Goal: Entertainment & Leisure: Consume media (video, audio)

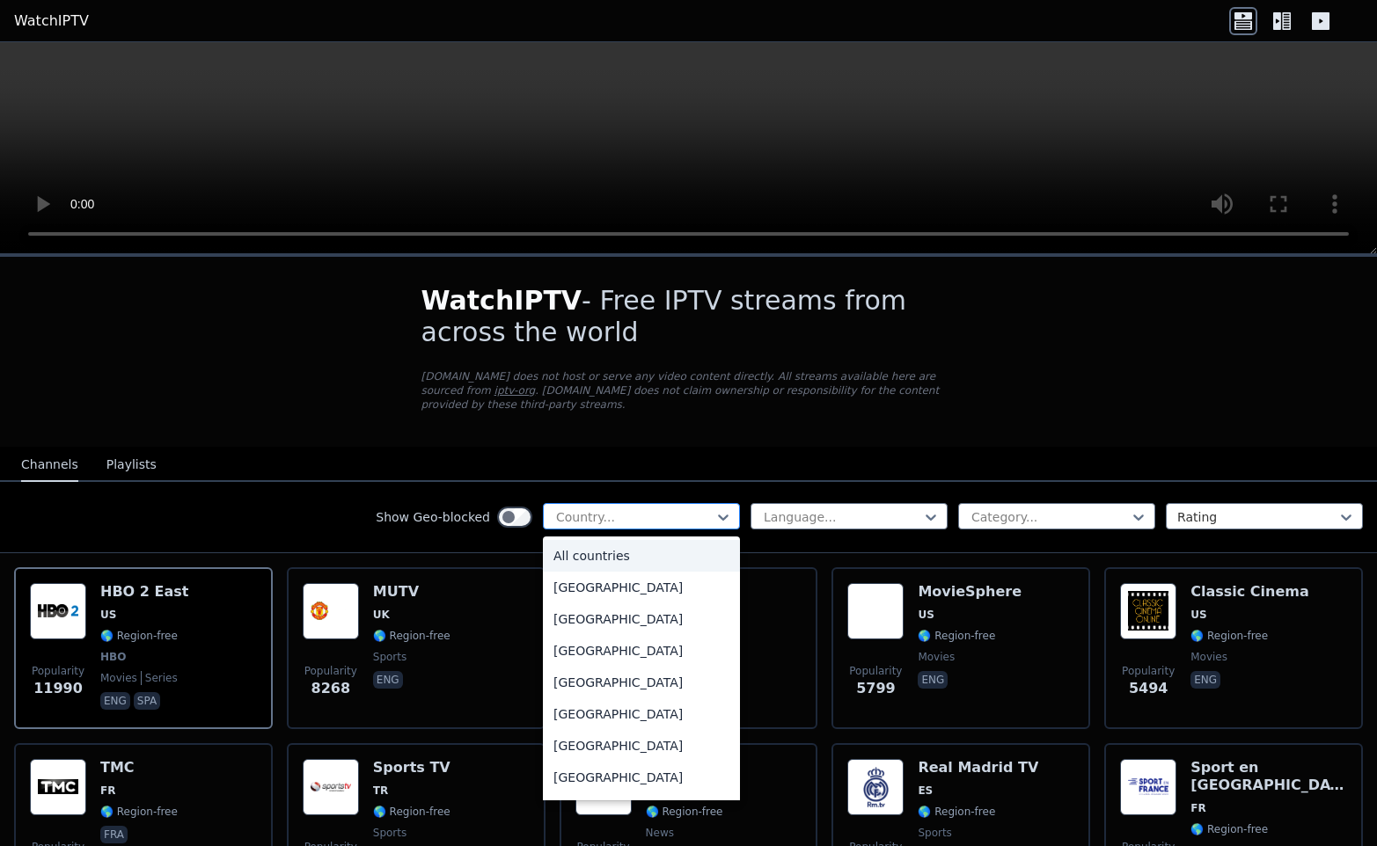
click at [707, 527] on div "Country..." at bounding box center [641, 516] width 197 height 26
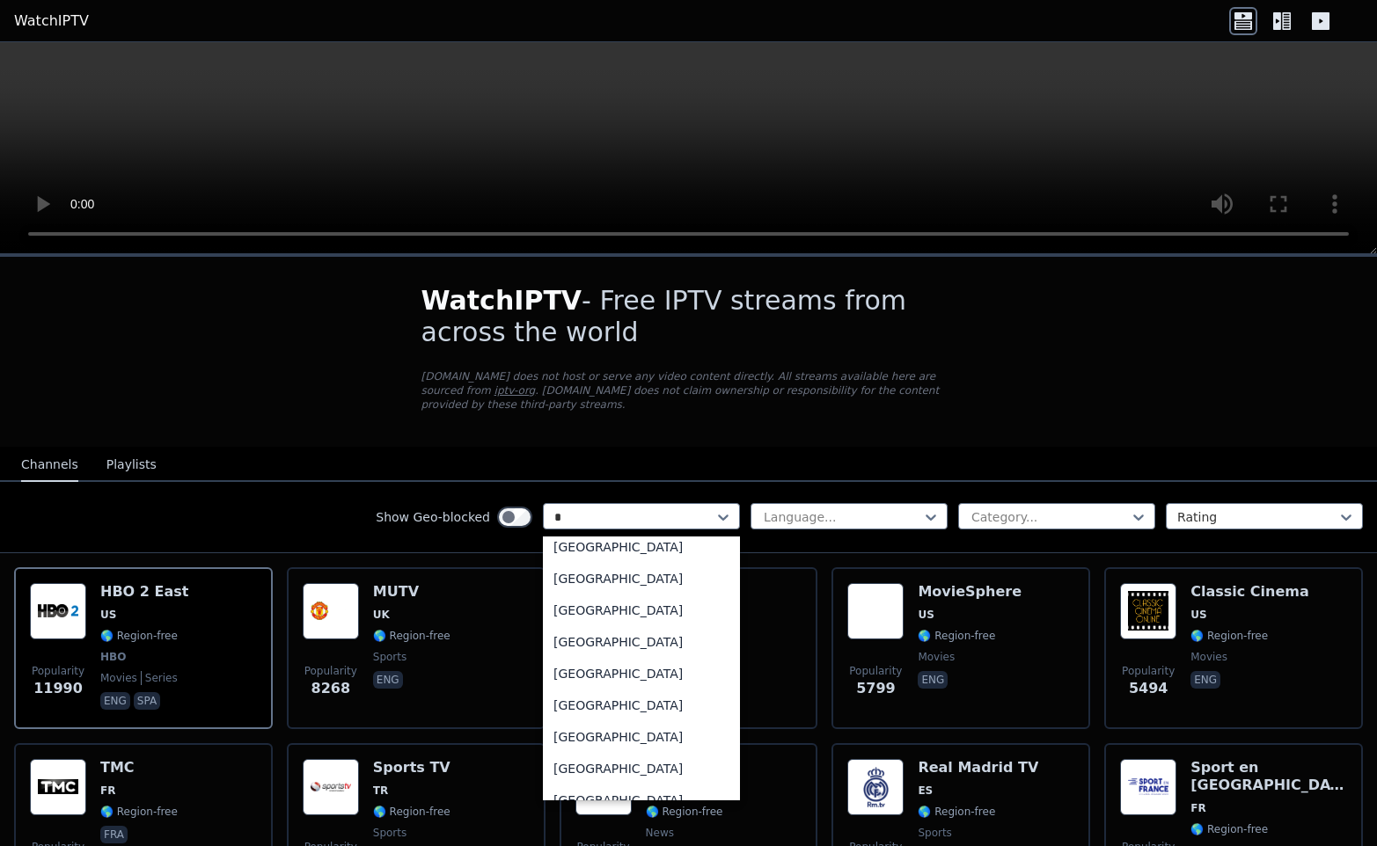
type input "**"
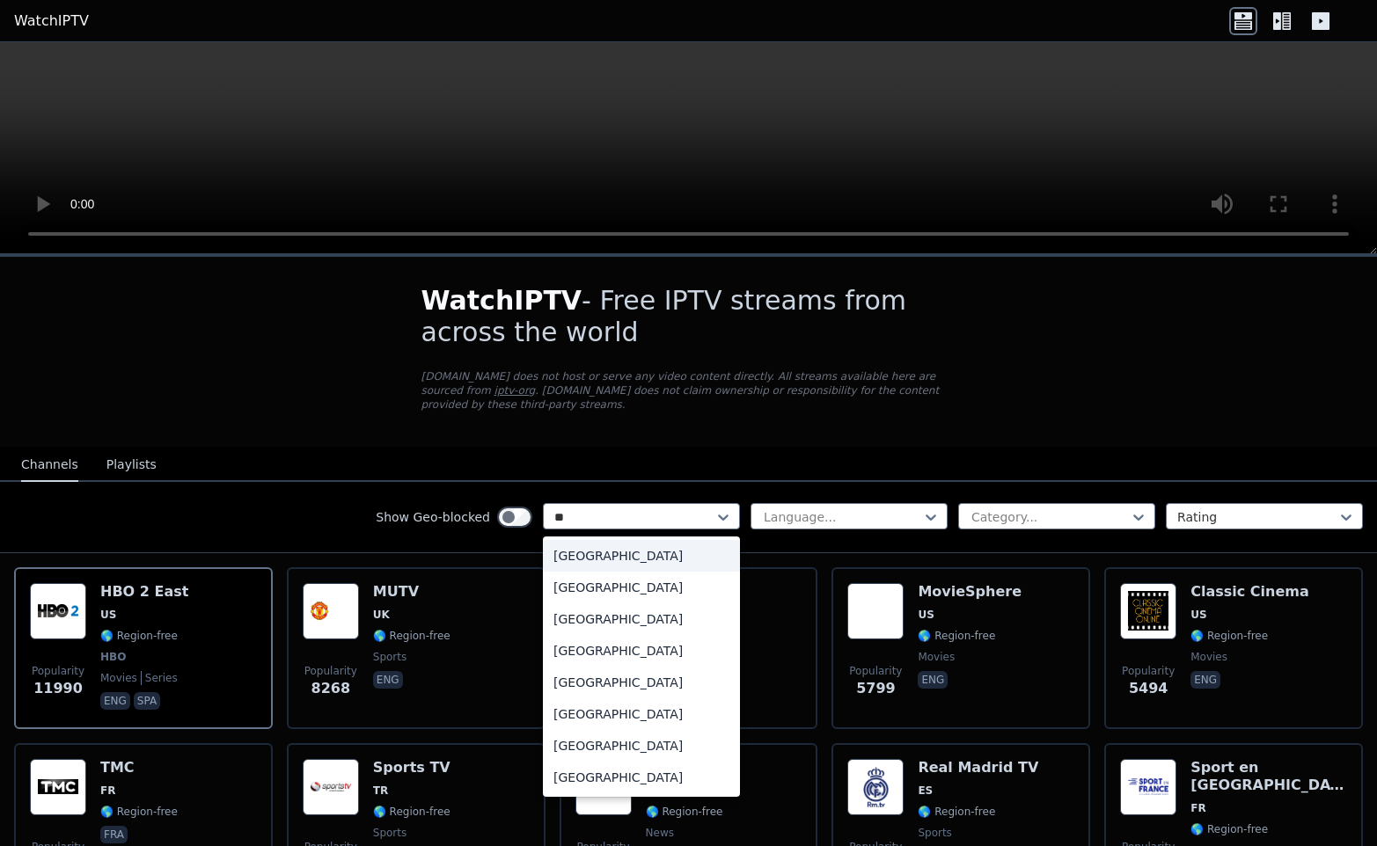
scroll to position [0, 0]
click at [611, 611] on div "[GEOGRAPHIC_DATA]" at bounding box center [641, 620] width 197 height 32
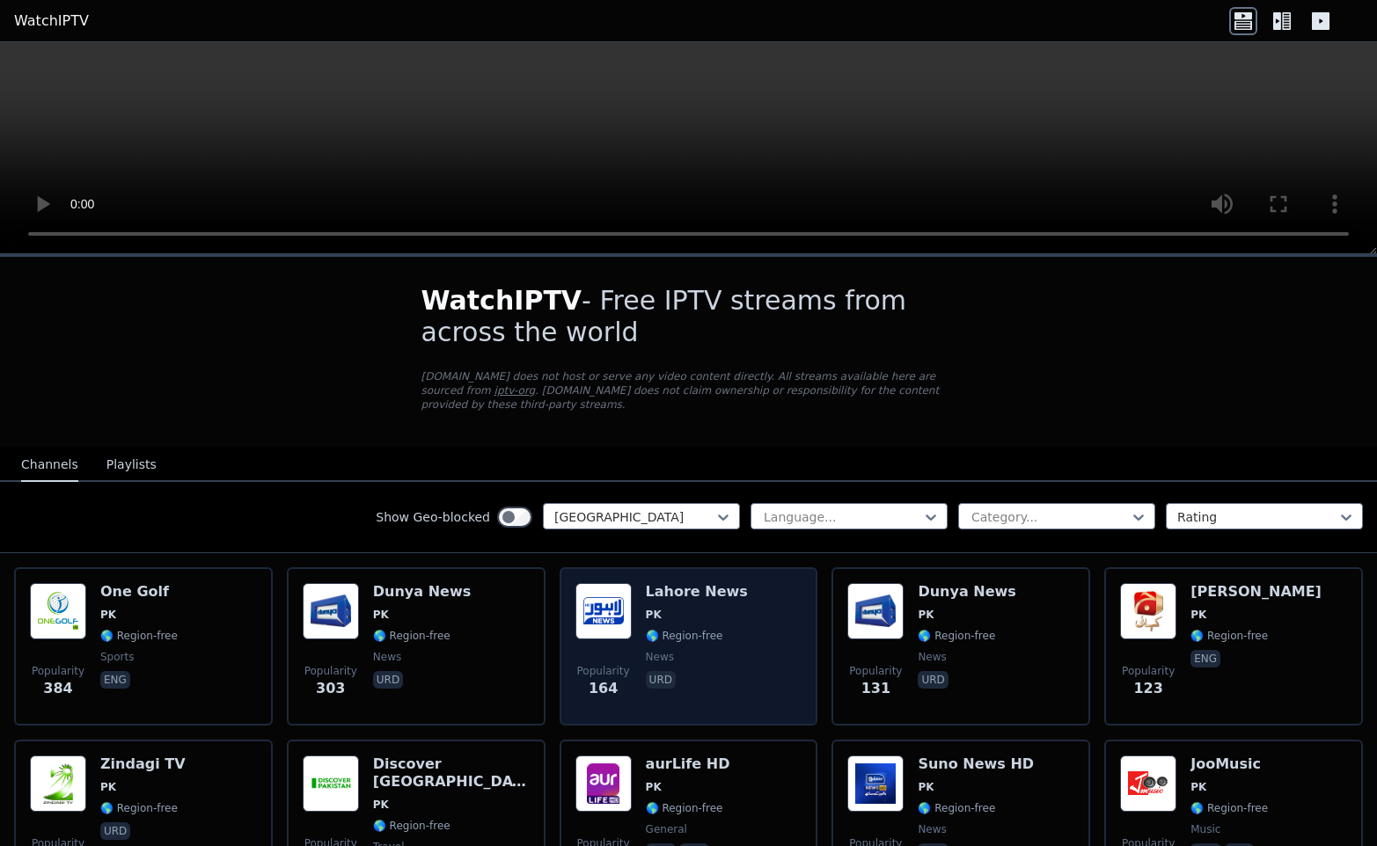
click at [744, 632] on div "Popularity 164 [GEOGRAPHIC_DATA] News PK 🌎 Region-free news urd" at bounding box center [688, 646] width 227 height 127
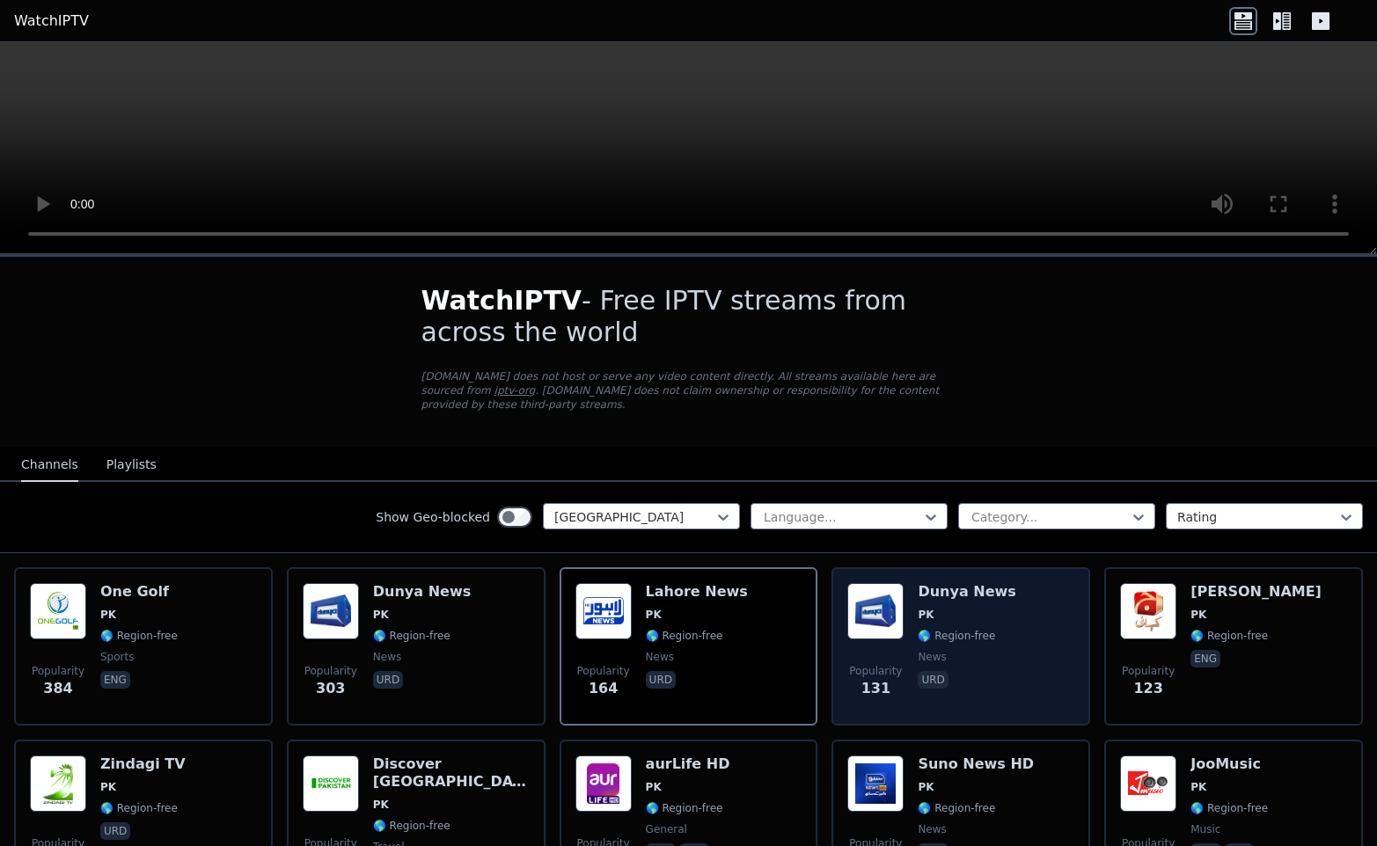
click at [1000, 694] on div "Dunya News PK 🌎 Region-free news urd" at bounding box center [967, 646] width 98 height 127
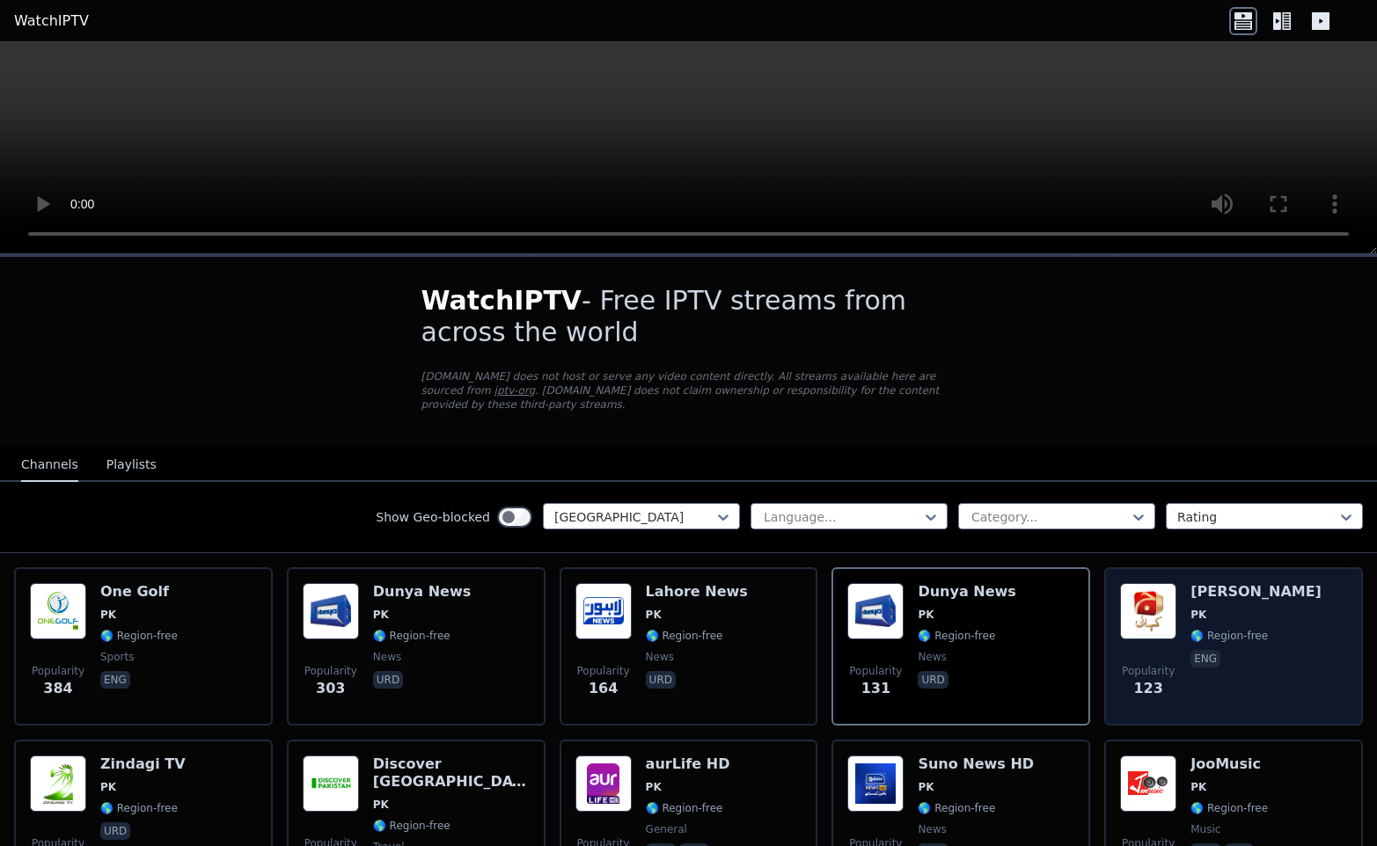
click at [1244, 667] on span "eng" at bounding box center [1255, 660] width 131 height 21
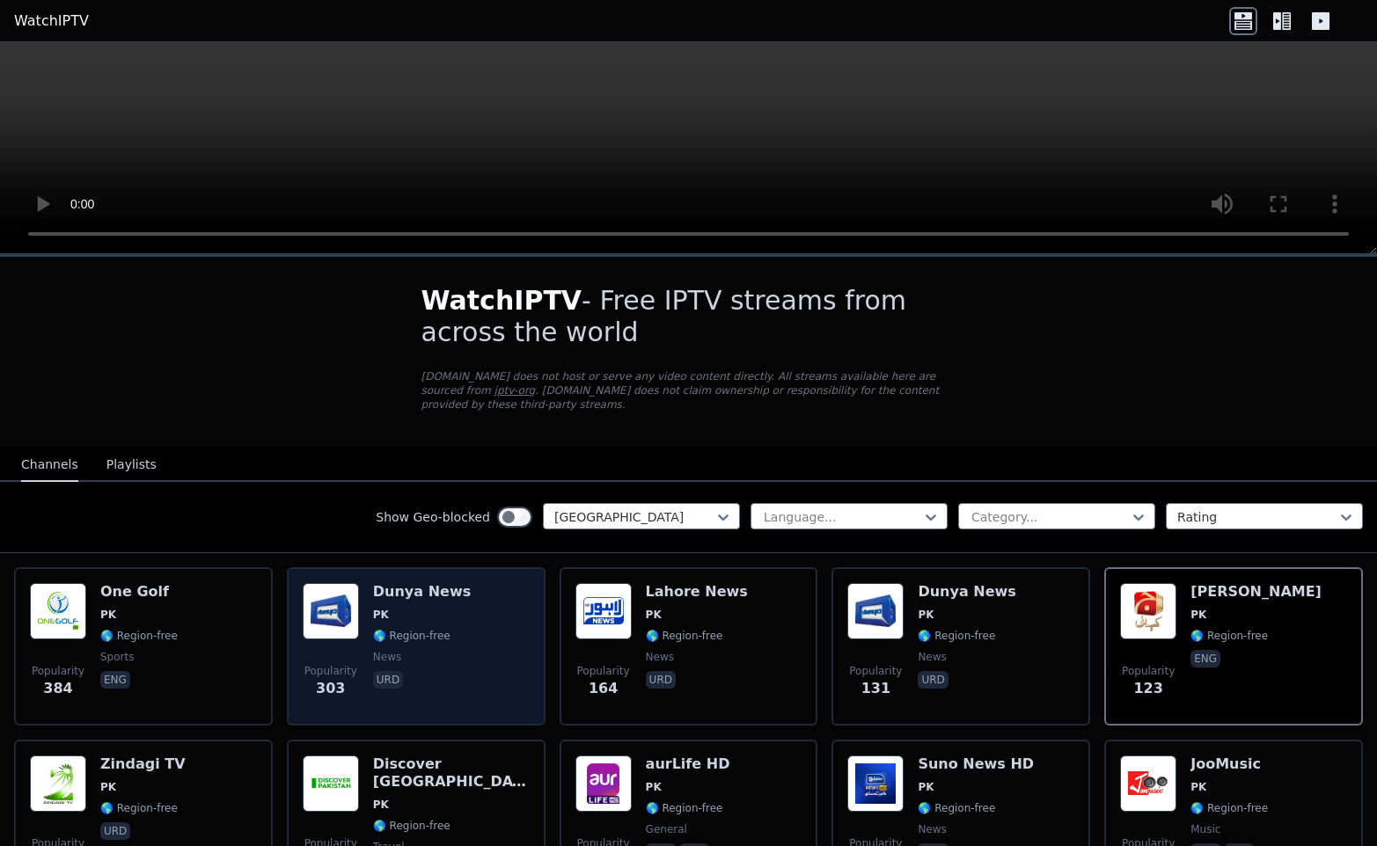
click at [465, 653] on div "Popularity 303 Dunya News PK 🌎 Region-free news urd" at bounding box center [416, 646] width 227 height 127
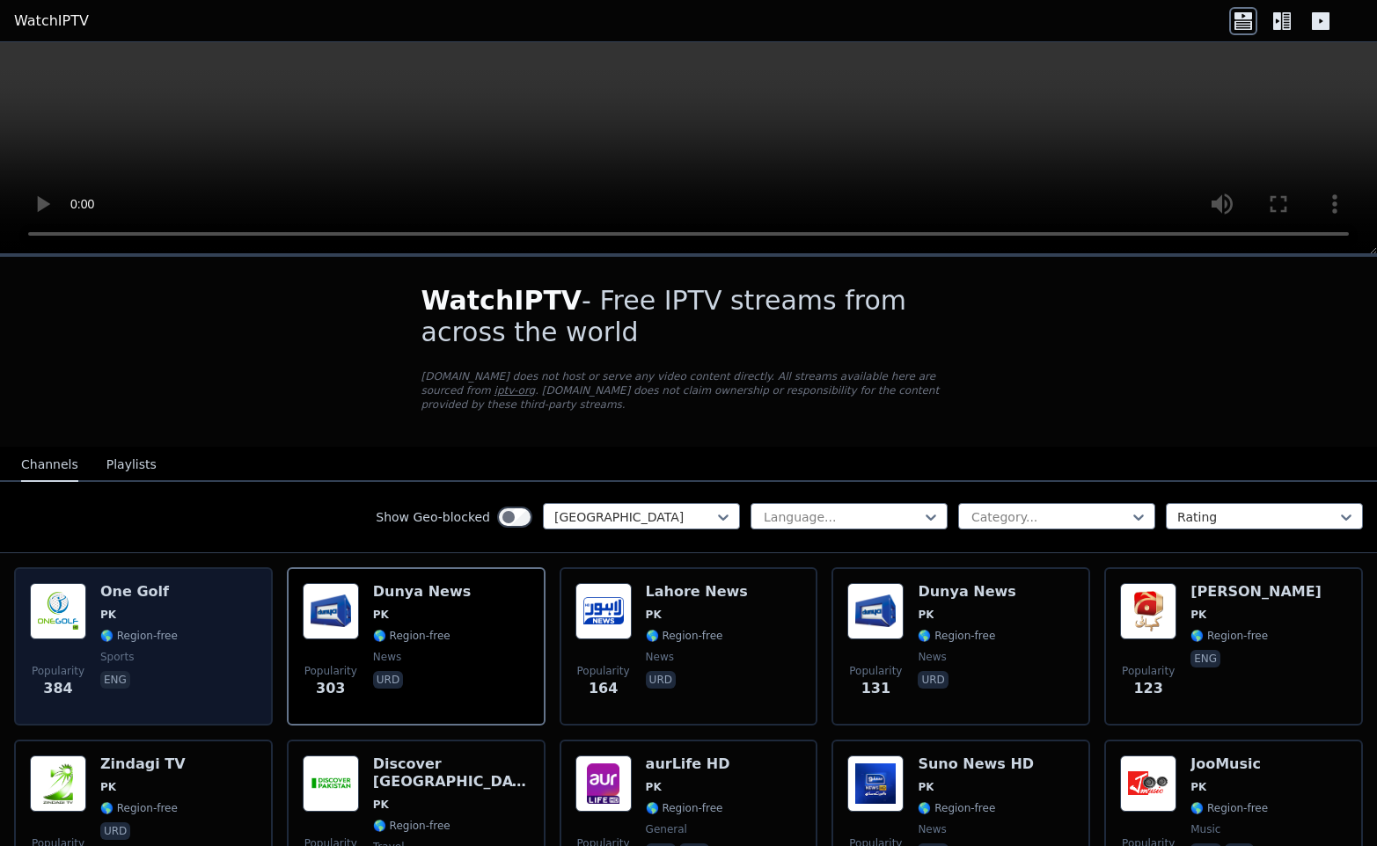
click at [207, 652] on div "Popularity 384 One Golf PK 🌎 Region-free sports eng" at bounding box center [143, 646] width 227 height 127
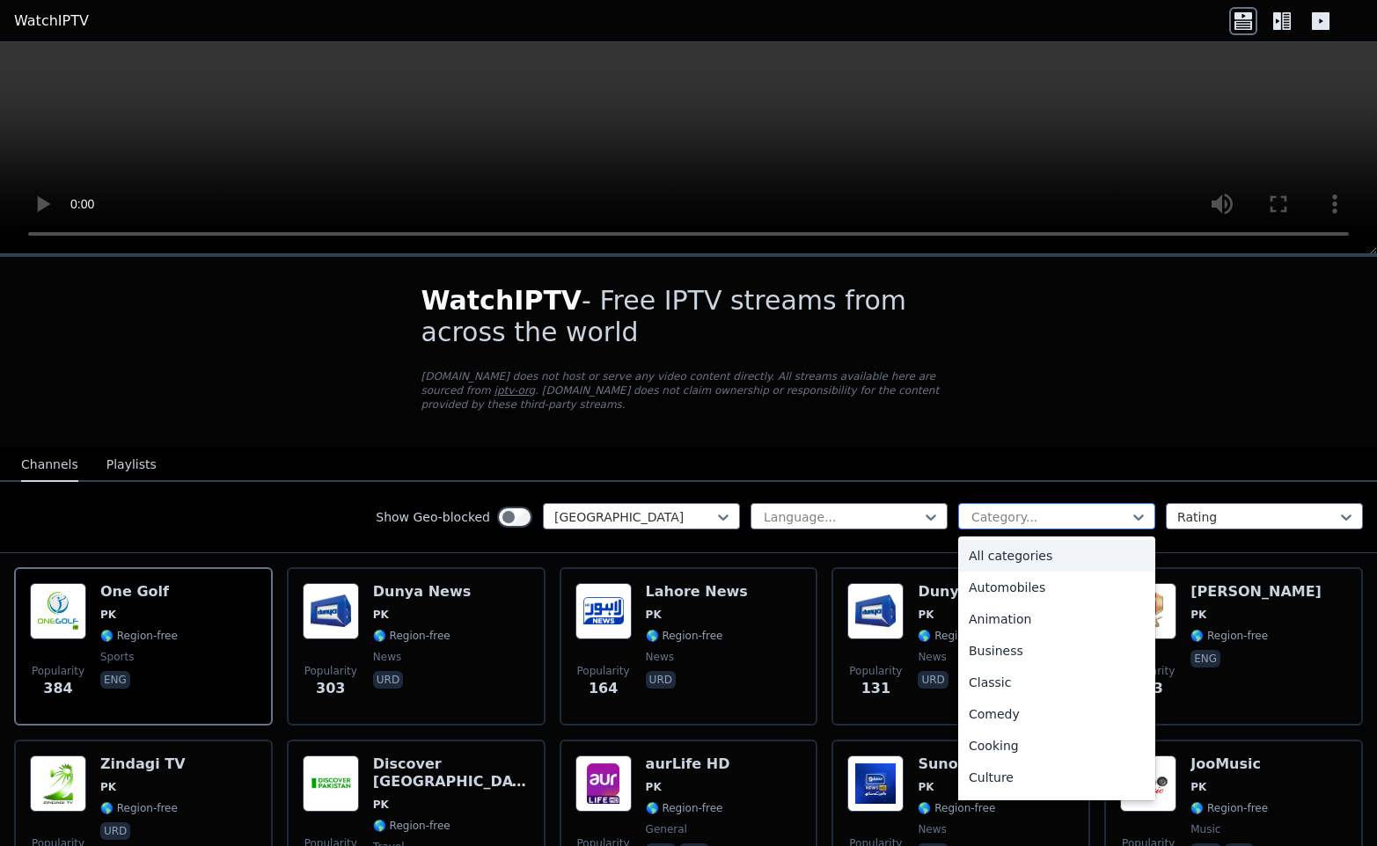
click at [980, 520] on div at bounding box center [1050, 518] width 160 height 18
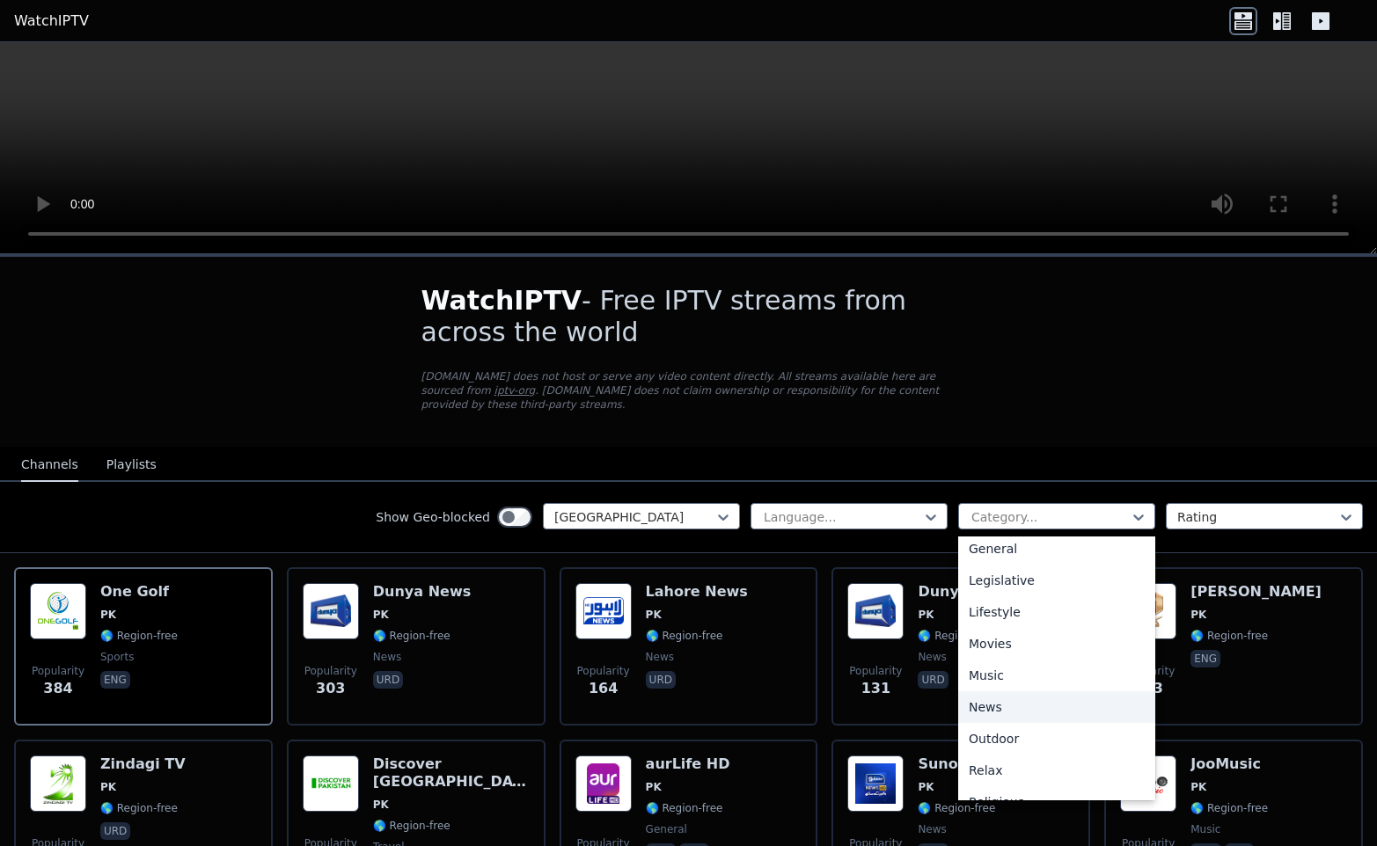
click at [1000, 710] on div "News" at bounding box center [1056, 708] width 197 height 32
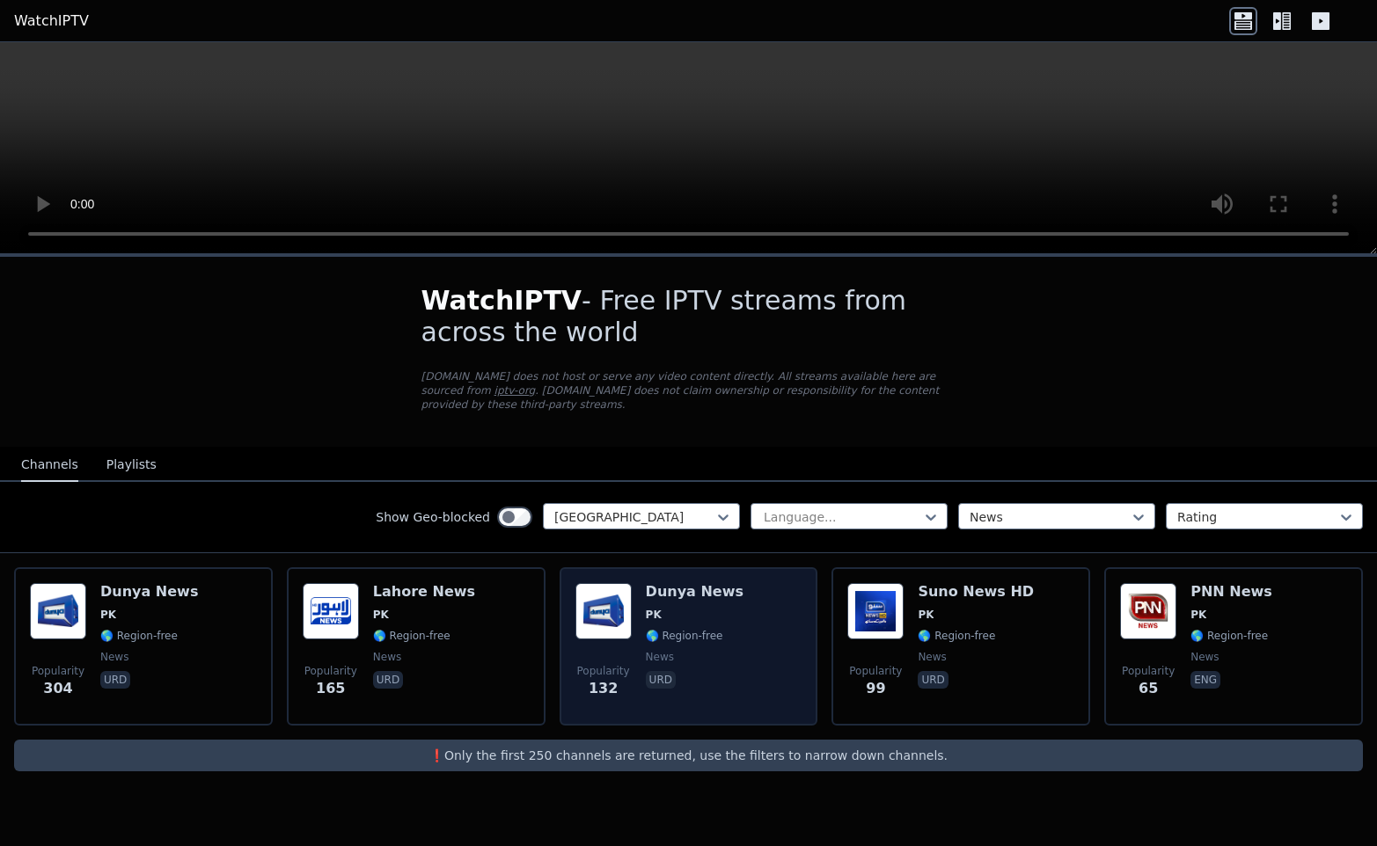
click at [776, 619] on div "Popularity 132 Dunya News PK 🌎 Region-free news urd" at bounding box center [688, 646] width 227 height 127
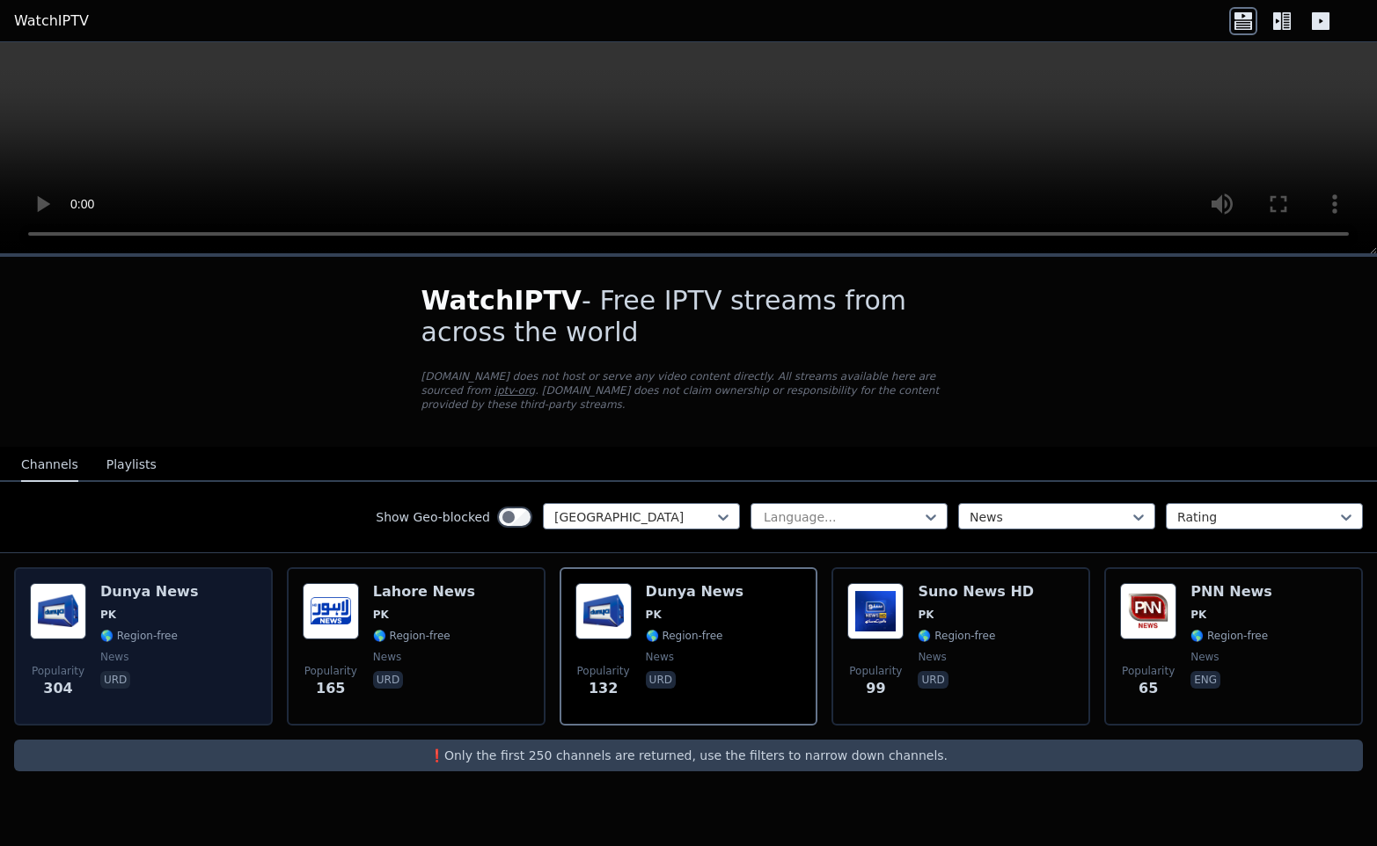
click at [232, 686] on div "Popularity 304 Dunya News PK 🌎 Region-free news urd" at bounding box center [143, 646] width 227 height 127
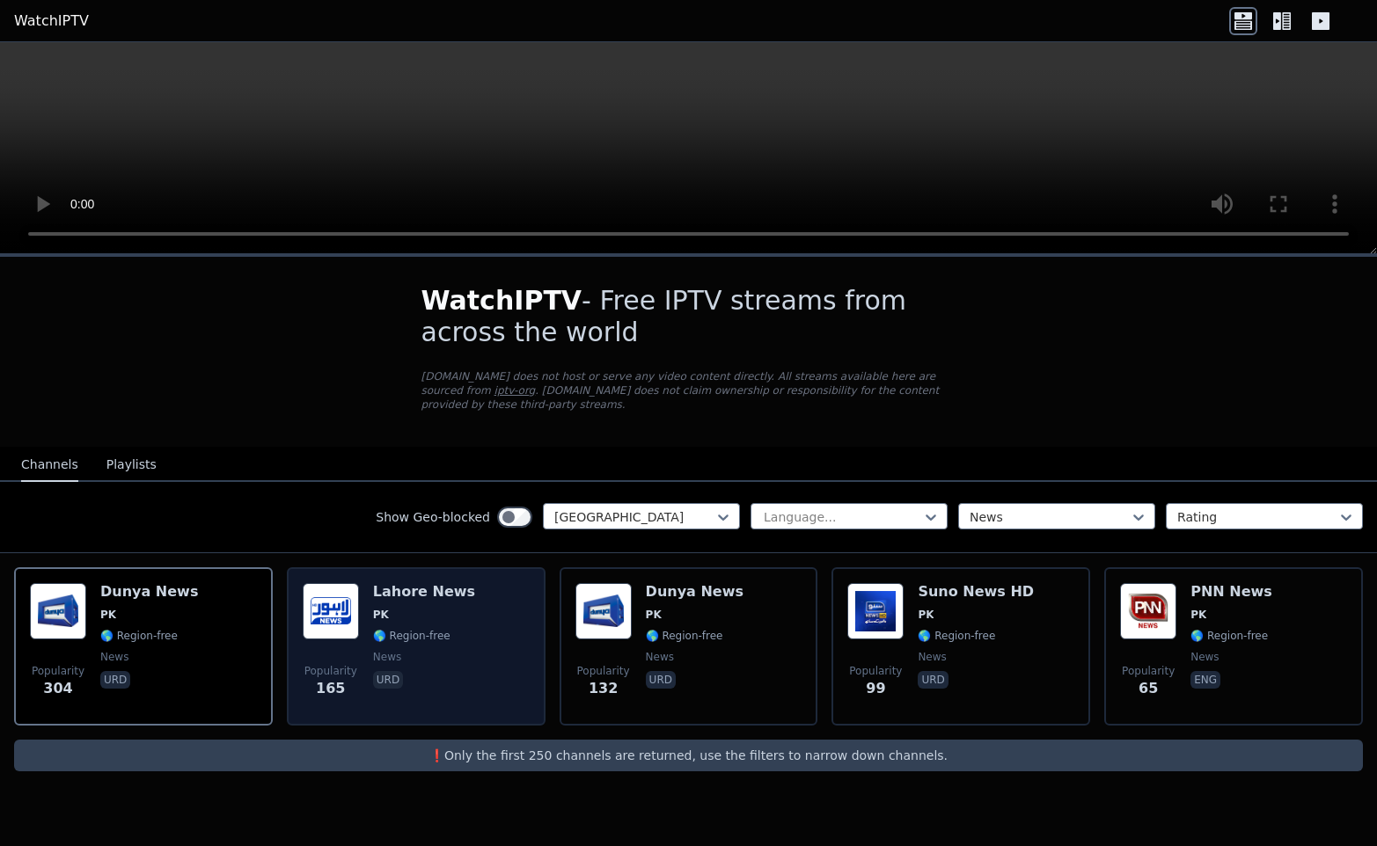
click at [444, 663] on span "news" at bounding box center [424, 657] width 102 height 14
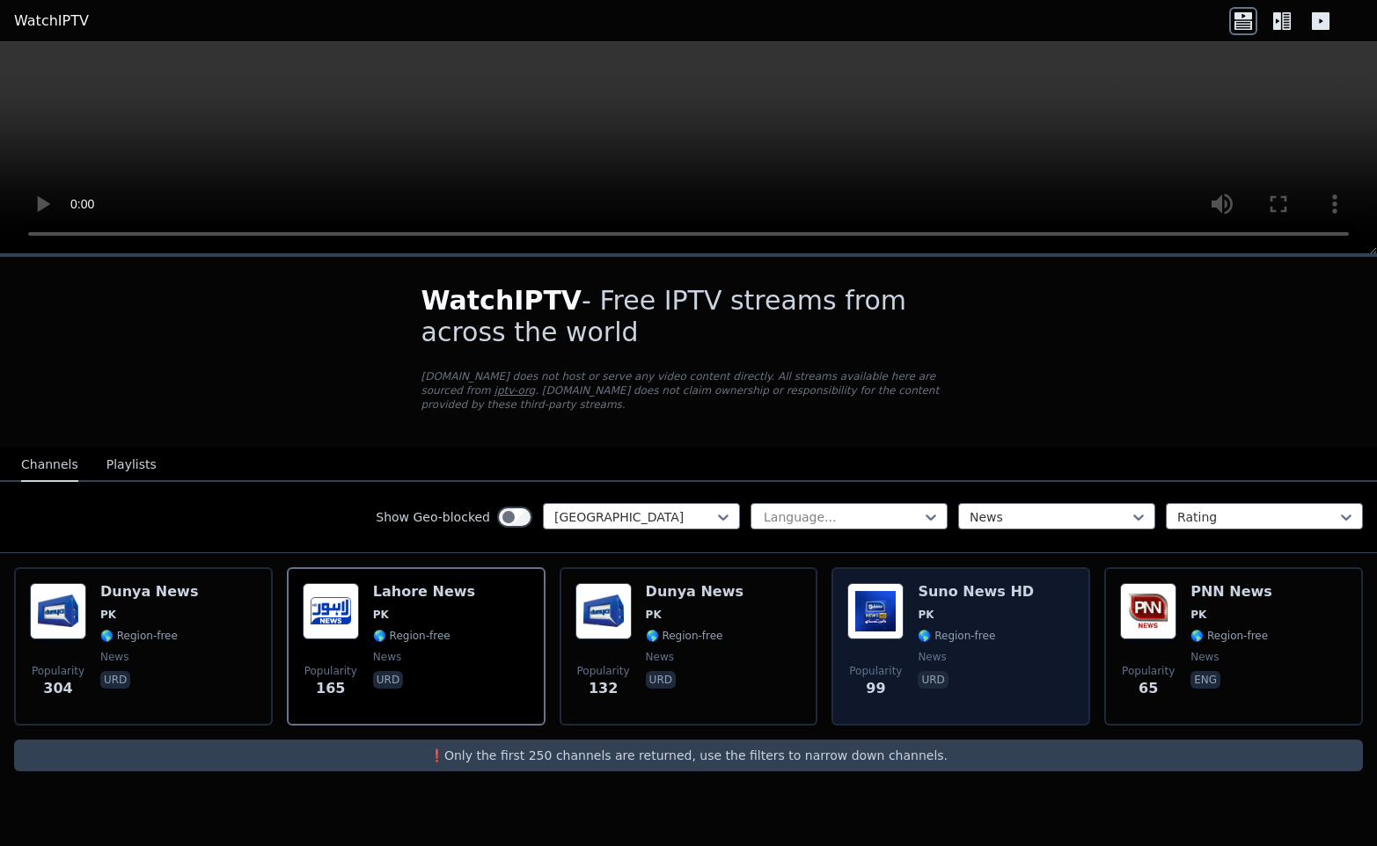
click at [1057, 705] on div "Popularity 99 Suno News HD PK 🌎 Region-free news urd" at bounding box center [960, 646] width 227 height 127
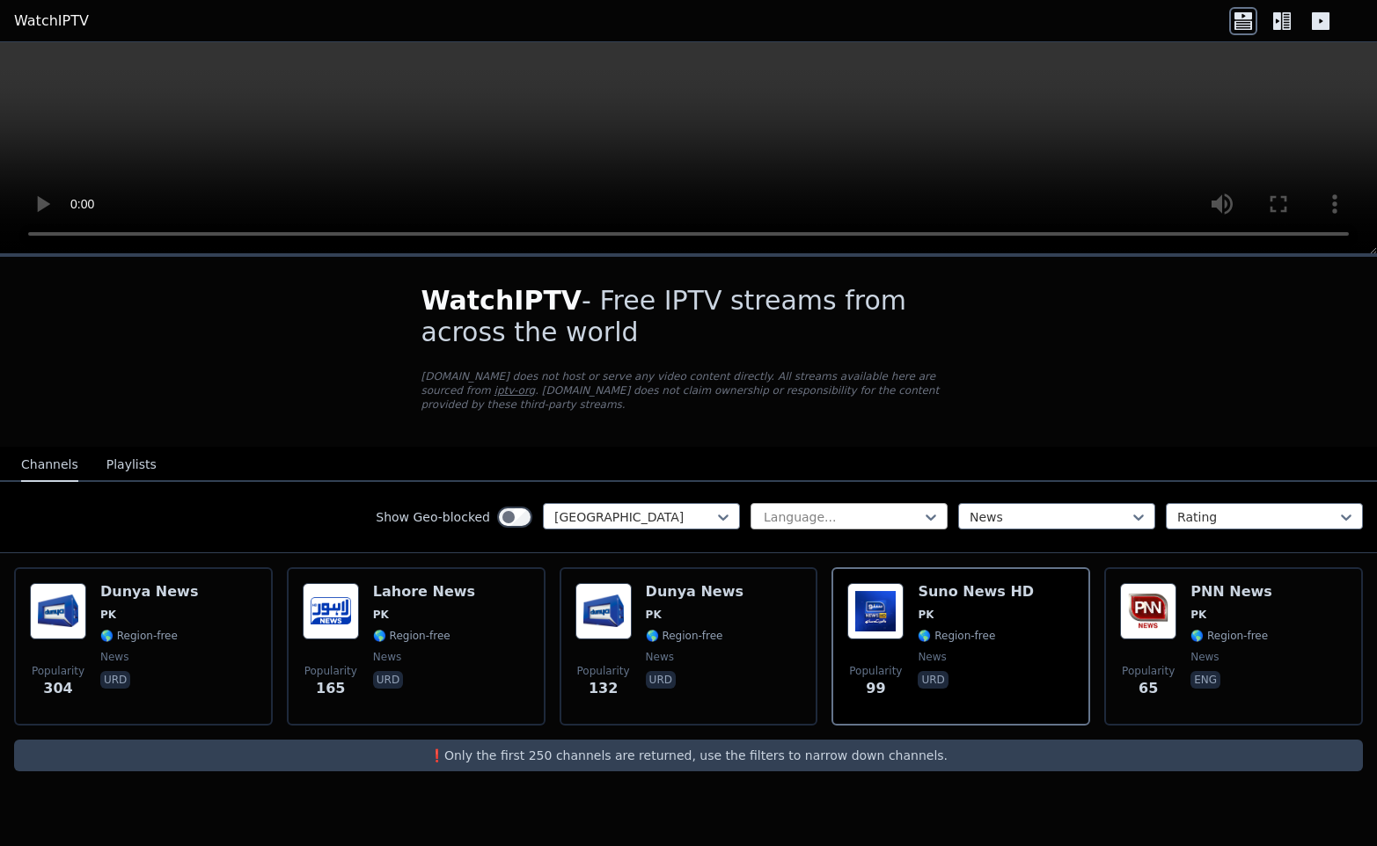
click at [793, 513] on div at bounding box center [842, 518] width 160 height 18
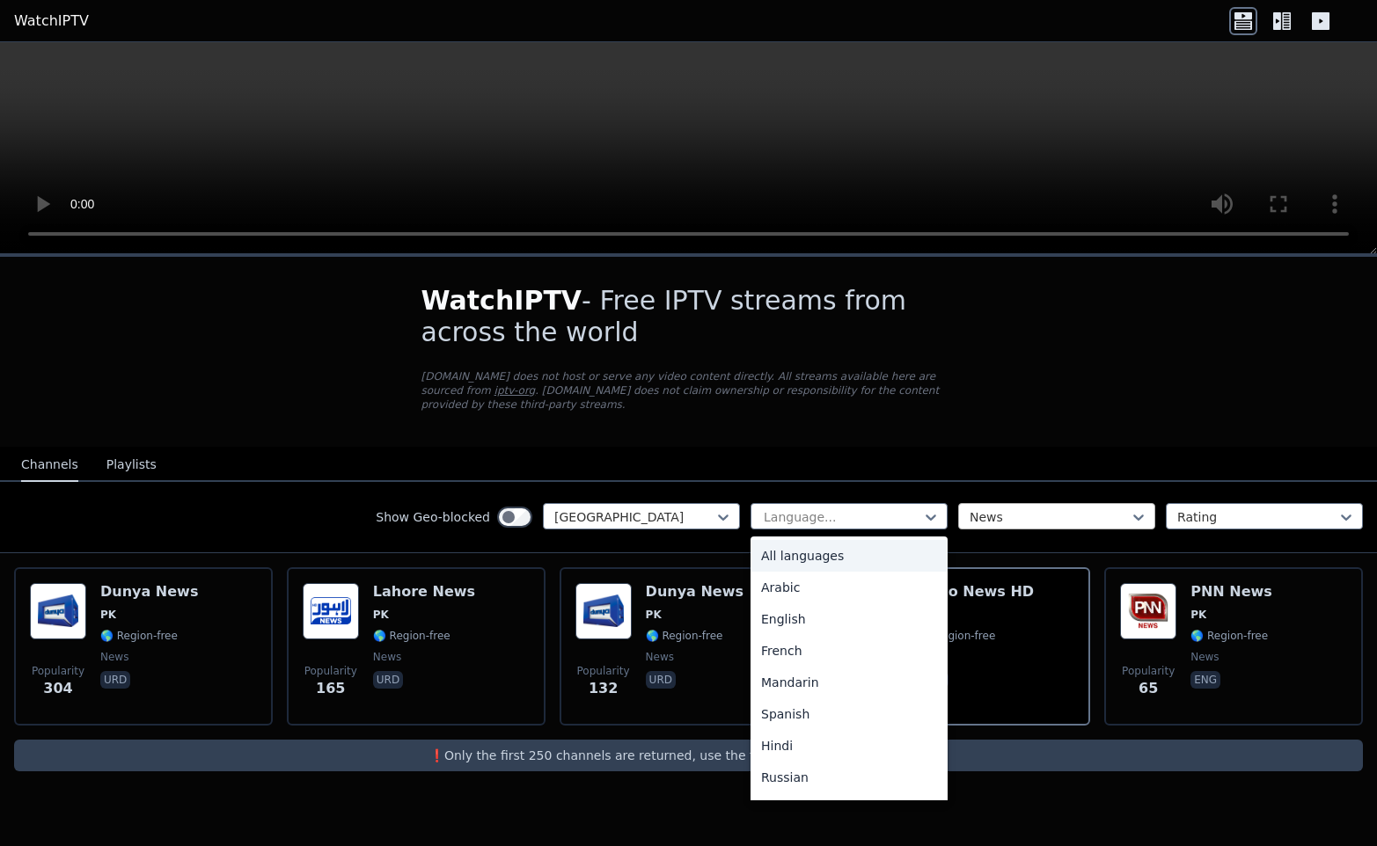
click at [1013, 507] on div "News" at bounding box center [1056, 516] width 197 height 26
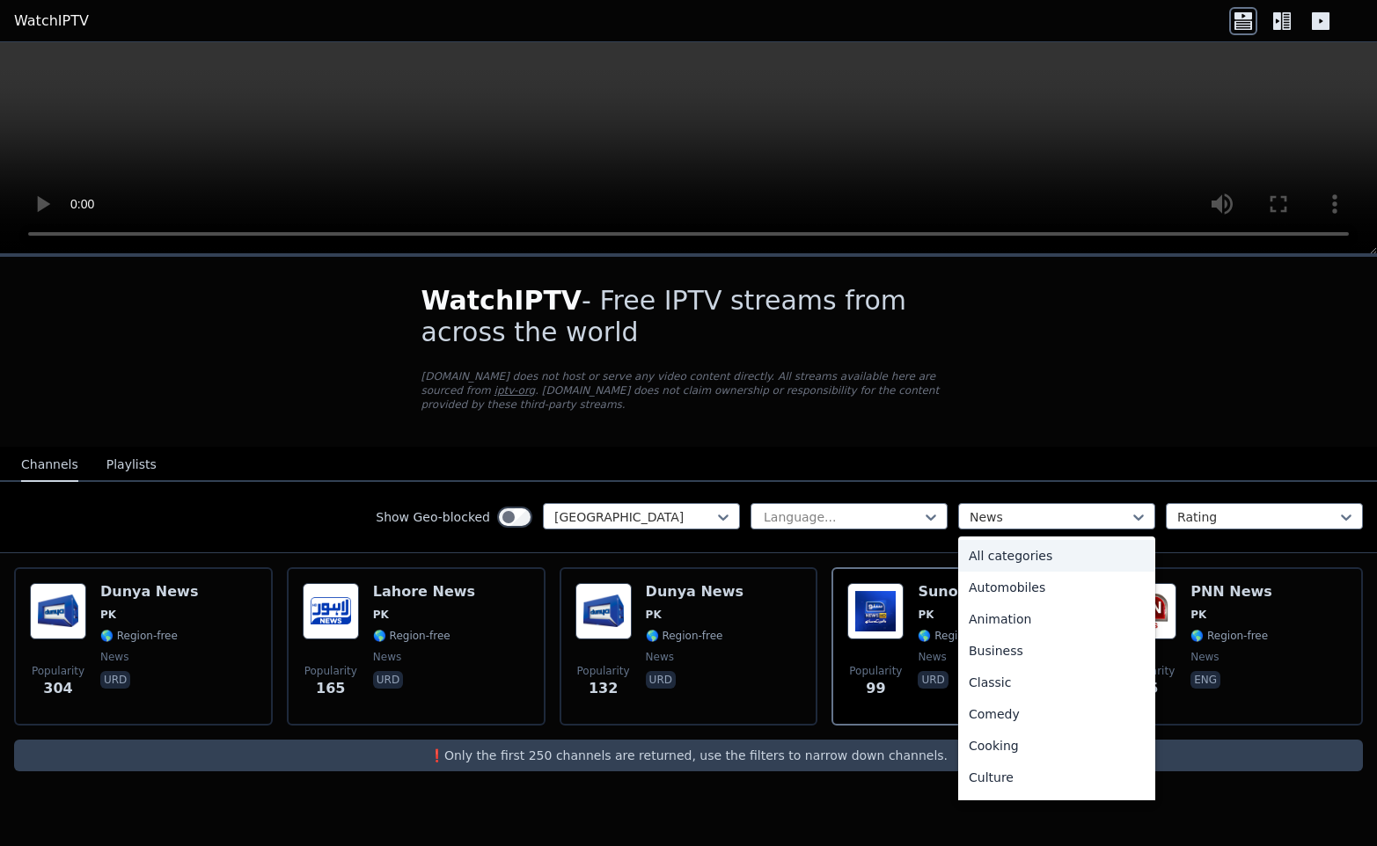
click at [1004, 561] on div "All categories" at bounding box center [1056, 556] width 197 height 32
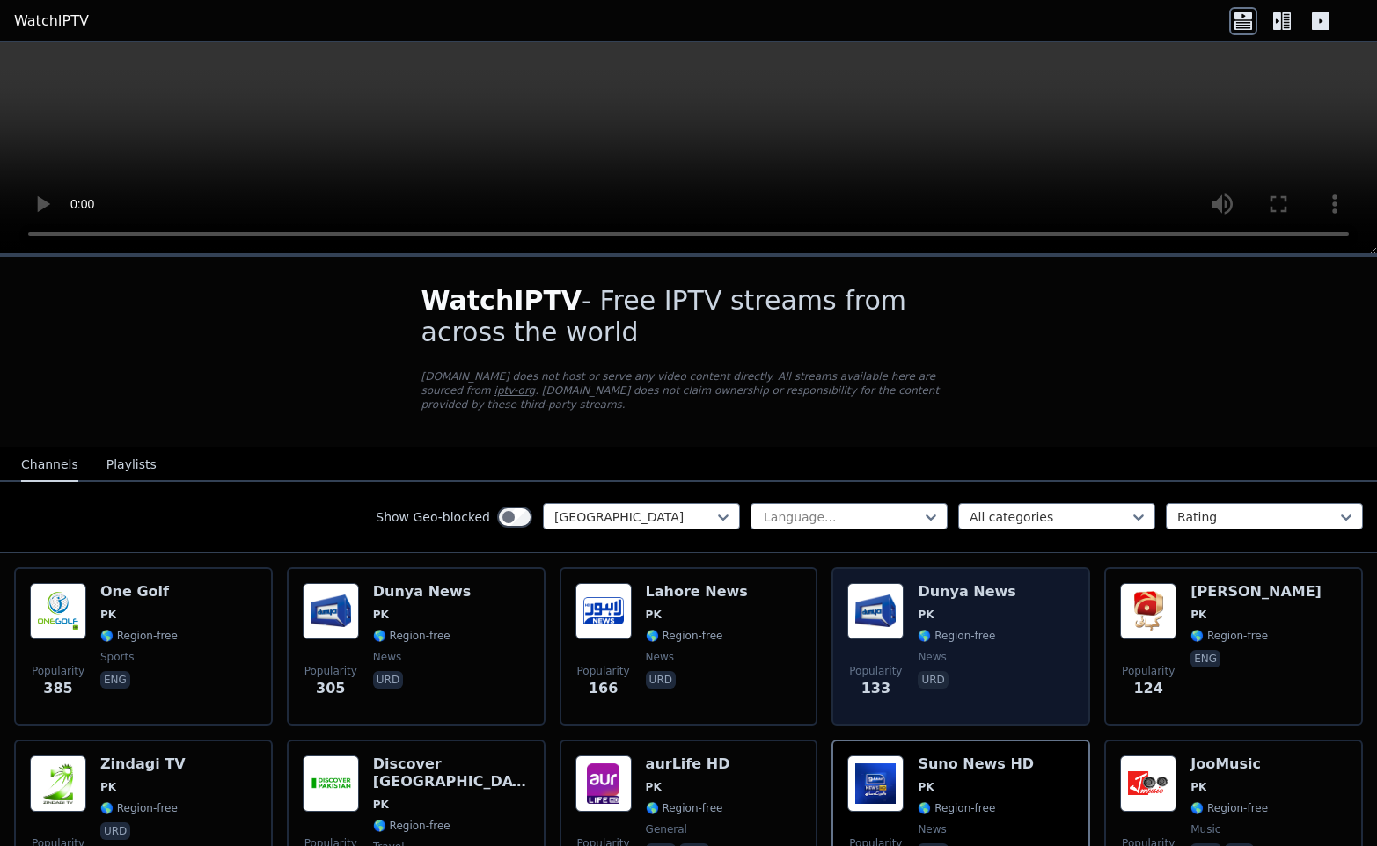
click at [981, 663] on span "news" at bounding box center [967, 657] width 98 height 14
